Goal: Task Accomplishment & Management: Complete application form

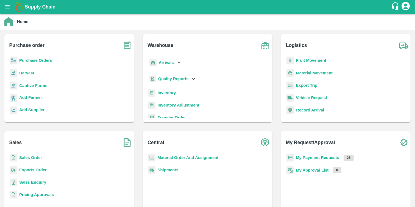
click at [38, 59] on b "Purchase Orders" at bounding box center [35, 60] width 33 height 4
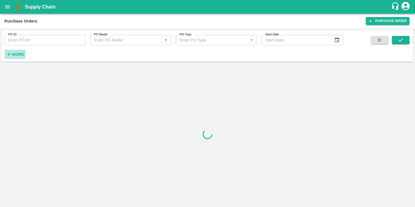
click at [9, 54] on icon "button" at bounding box center [9, 54] width 6 height 6
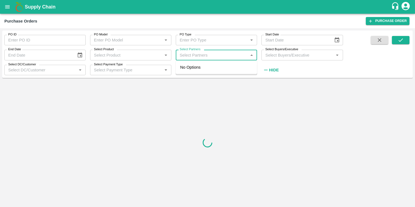
click at [212, 56] on input "Select Partners" at bounding box center [212, 54] width 69 height 7
paste input "7709245953"
click at [181, 56] on input "Select Partners" at bounding box center [212, 54] width 69 height 7
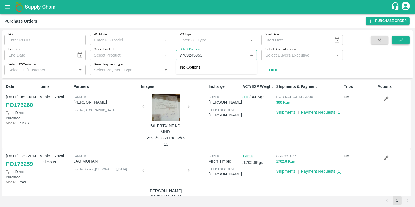
type input "7709245953"
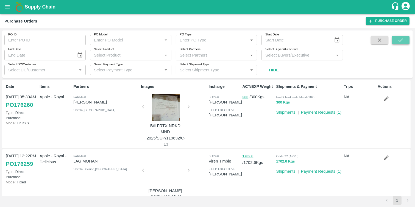
click at [407, 40] on button "submit" at bounding box center [401, 40] width 18 height 8
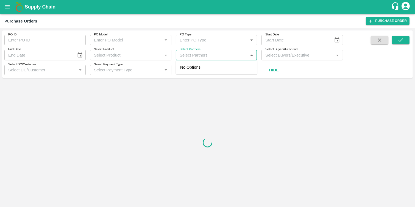
click at [212, 56] on input "Select Partners" at bounding box center [212, 54] width 69 height 7
paste input "7709245953"
type input "7709245953"
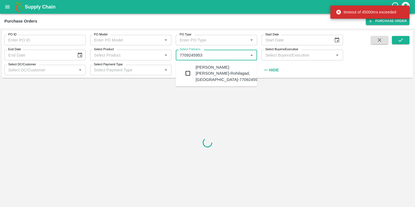
click at [211, 68] on div "Ravindr Janardhan Takle-Rohilagad, Jalna-7709245953" at bounding box center [229, 73] width 67 height 18
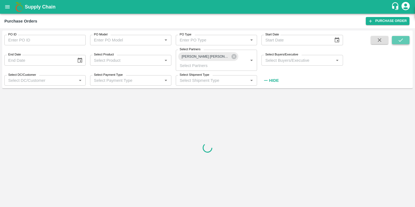
click at [399, 42] on icon "submit" at bounding box center [401, 40] width 6 height 6
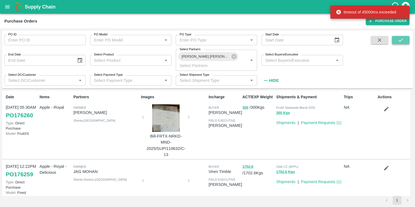
click at [400, 42] on icon "submit" at bounding box center [401, 40] width 6 height 6
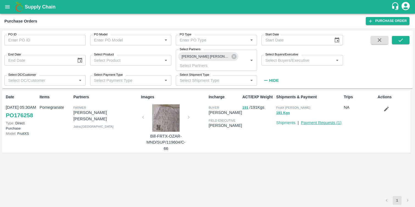
click at [329, 121] on link "Payment Requests ( 1 )" at bounding box center [321, 123] width 41 height 4
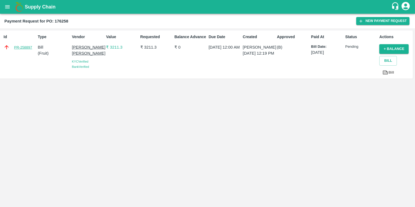
click at [23, 45] on link "PR-258897" at bounding box center [23, 47] width 18 height 5
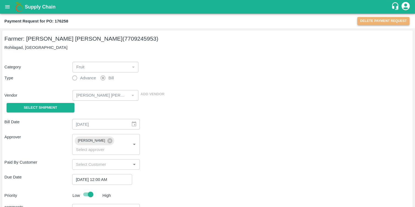
click at [395, 21] on button "Delete Payment Request" at bounding box center [384, 21] width 52 height 8
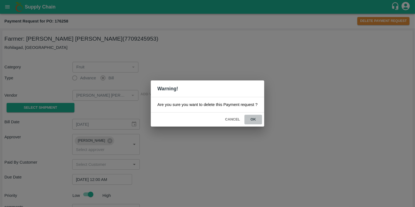
click at [257, 118] on button "ok" at bounding box center [254, 120] width 18 height 10
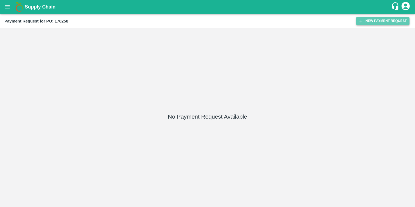
click at [378, 25] on button "New Payment Request" at bounding box center [382, 21] width 53 height 8
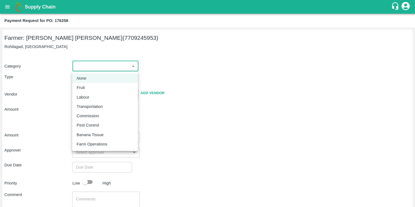
click at [109, 69] on body "Supply Chain Payment Request for PO: 176258 Farmer: [PERSON_NAME] [PERSON_NAME]…" at bounding box center [207, 103] width 415 height 207
click at [95, 90] on div "Fruit" at bounding box center [105, 88] width 57 height 6
type input "1"
type input "[PERSON_NAME] [PERSON_NAME] - 7709245953([PERSON_NAME])"
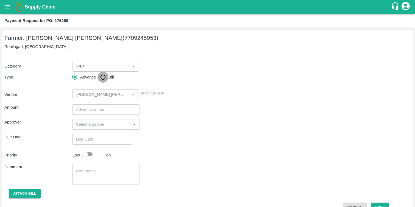
click at [103, 79] on input "Bill" at bounding box center [103, 77] width 11 height 11
radio input "true"
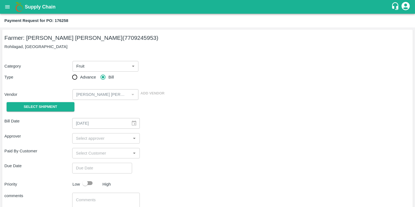
scroll to position [40, 0]
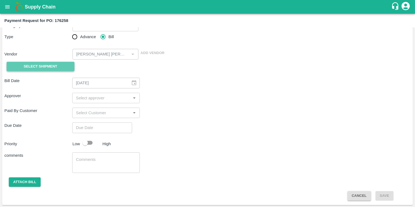
click at [59, 68] on button "Select Shipment" at bounding box center [41, 67] width 68 height 10
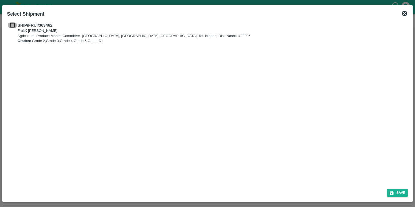
click at [11, 24] on input "checkbox" at bounding box center [12, 25] width 10 height 6
checkbox input "true"
click at [398, 193] on button "Save" at bounding box center [397, 193] width 21 height 8
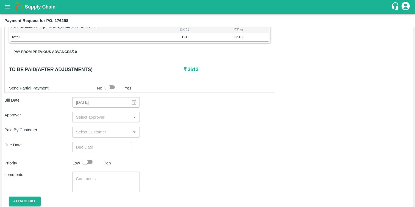
scroll to position [160, 0]
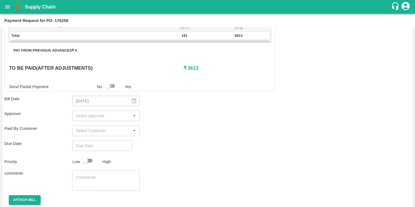
click at [111, 86] on input "checkbox" at bounding box center [107, 86] width 31 height 10
checkbox input "true"
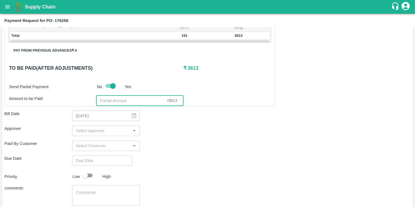
click at [101, 100] on input "number" at bounding box center [131, 101] width 71 height 10
paste input "3613"
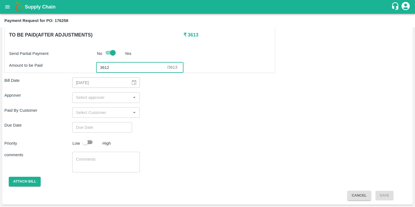
type input "3612"
type input "DD/MM/YYYY hh:mm aa"
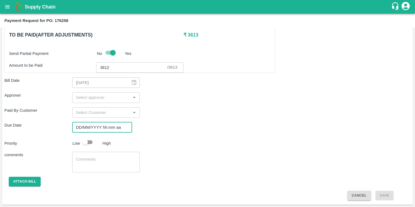
click at [89, 130] on input "DD/MM/YYYY hh:mm aa" at bounding box center [100, 127] width 56 height 10
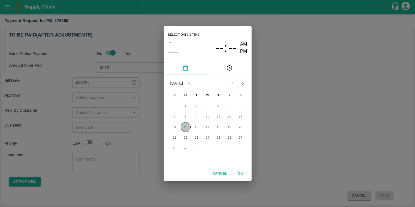
click at [185, 125] on button "15" at bounding box center [186, 127] width 10 height 10
type input "[DATE] 12:00 AM"
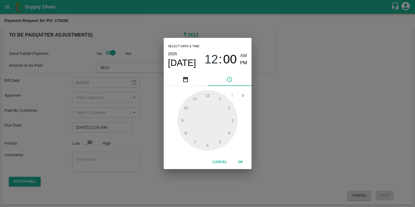
click at [242, 163] on button "OK" at bounding box center [241, 162] width 18 height 10
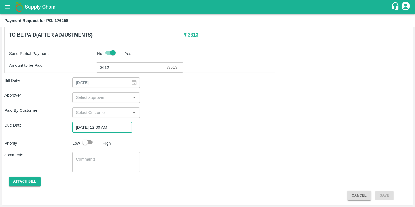
click at [91, 144] on input "checkbox" at bounding box center [85, 142] width 31 height 10
checkbox input "true"
click at [37, 180] on button "Attach bill" at bounding box center [25, 182] width 32 height 10
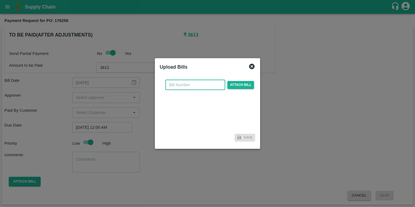
click at [179, 82] on input "text" at bounding box center [195, 85] width 60 height 10
type input "66"
click at [233, 83] on span "Attach bill" at bounding box center [241, 85] width 27 height 8
click at [0, 0] on input "Attach bill" at bounding box center [0, 0] width 0 height 0
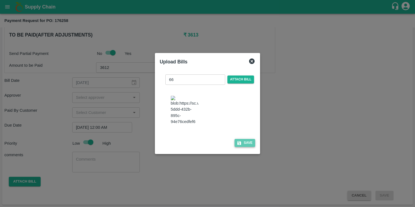
click at [244, 139] on button "Save" at bounding box center [245, 143] width 21 height 8
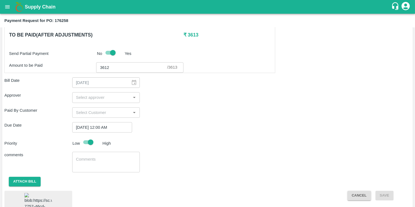
click at [120, 68] on input "3612" at bounding box center [131, 67] width 71 height 10
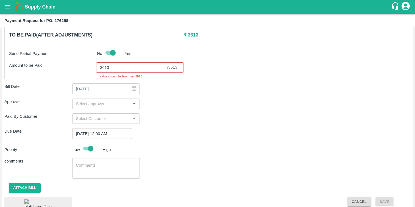
click at [228, 124] on div "Paid By Customer ​" at bounding box center [207, 119] width 407 height 10
click at [130, 70] on input "3613" at bounding box center [131, 67] width 71 height 10
click at [166, 70] on input "3612" at bounding box center [131, 67] width 71 height 10
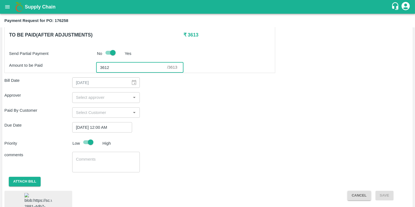
scroll to position [214, 0]
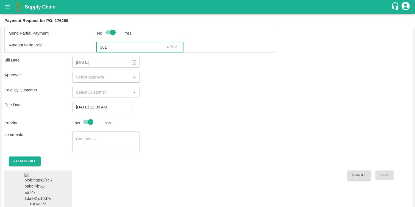
type input "3612"
click at [122, 78] on input "input" at bounding box center [102, 77] width 56 height 7
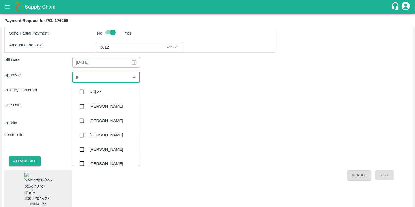
type input "ab"
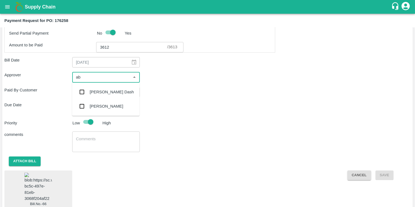
click at [107, 104] on div "[PERSON_NAME]" at bounding box center [107, 106] width 34 height 6
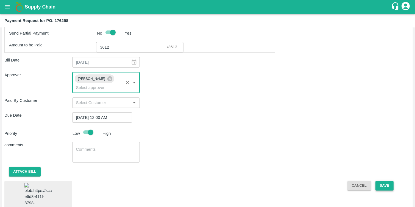
click at [386, 184] on button "Save" at bounding box center [385, 186] width 18 height 10
